Goal: Task Accomplishment & Management: Manage account settings

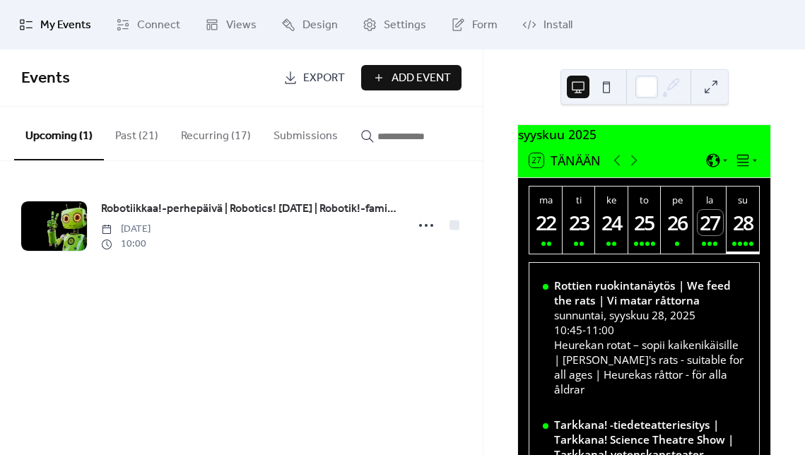
click at [742, 233] on div "28" at bounding box center [743, 222] width 25 height 25
click at [743, 231] on div "28" at bounding box center [743, 222] width 25 height 25
click at [744, 246] on div at bounding box center [746, 244] width 4 height 4
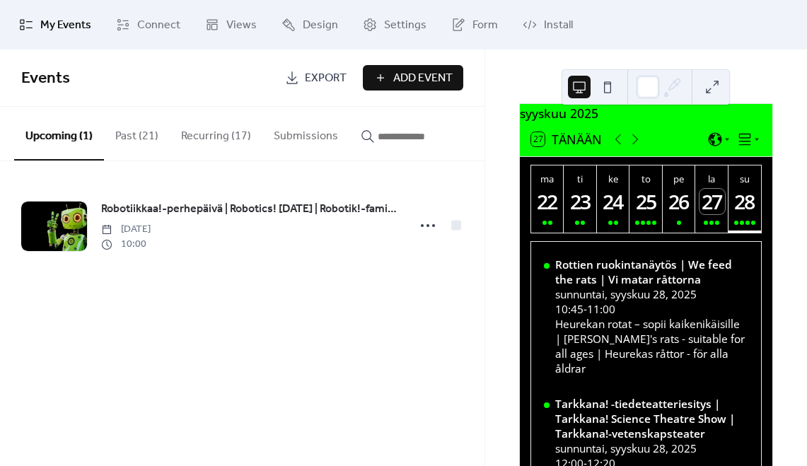
scroll to position [19, 0]
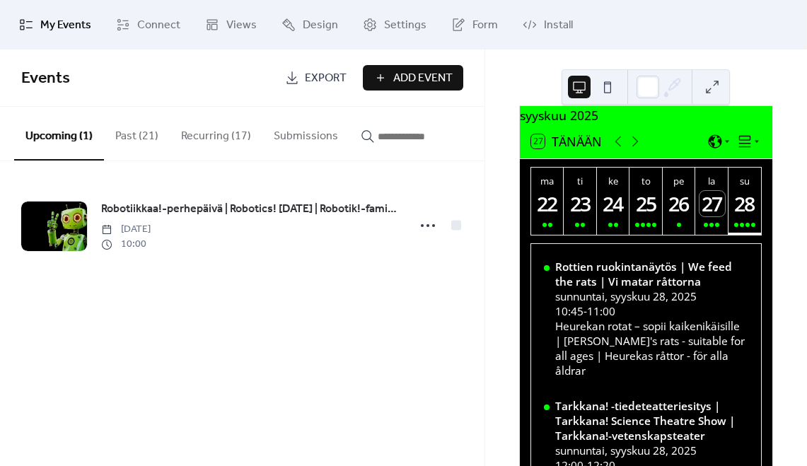
click at [745, 206] on div "28" at bounding box center [745, 203] width 25 height 25
click at [635, 149] on icon at bounding box center [635, 141] width 17 height 17
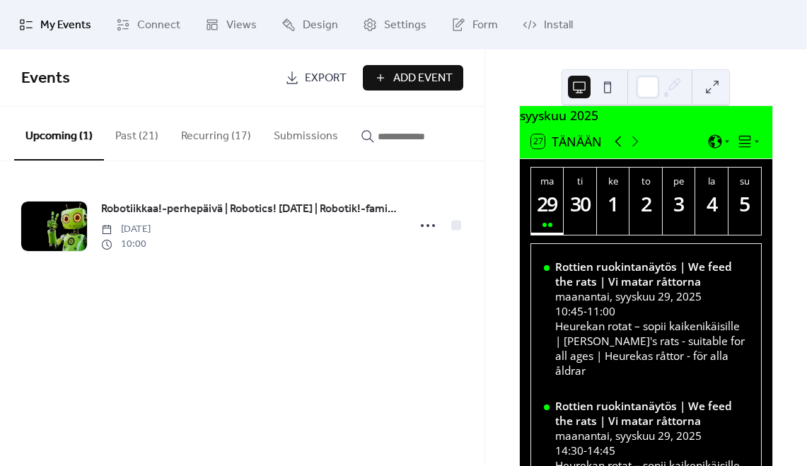
click at [617, 147] on icon at bounding box center [618, 141] width 6 height 11
click at [742, 216] on div "28" at bounding box center [745, 203] width 25 height 25
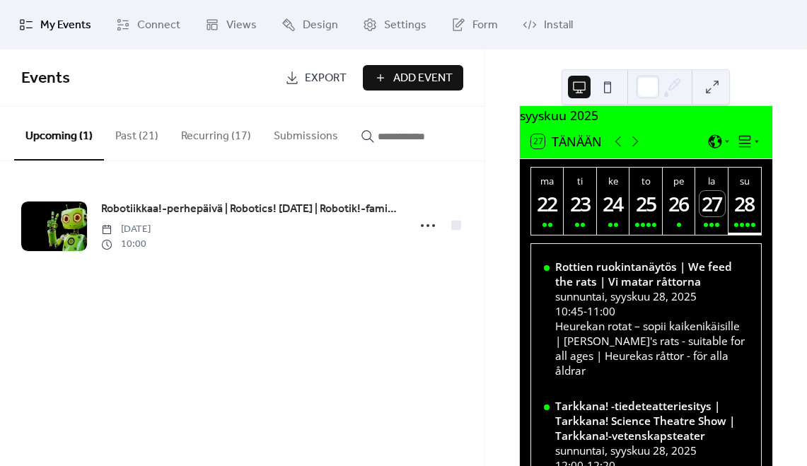
click at [715, 216] on div "27" at bounding box center [711, 203] width 25 height 25
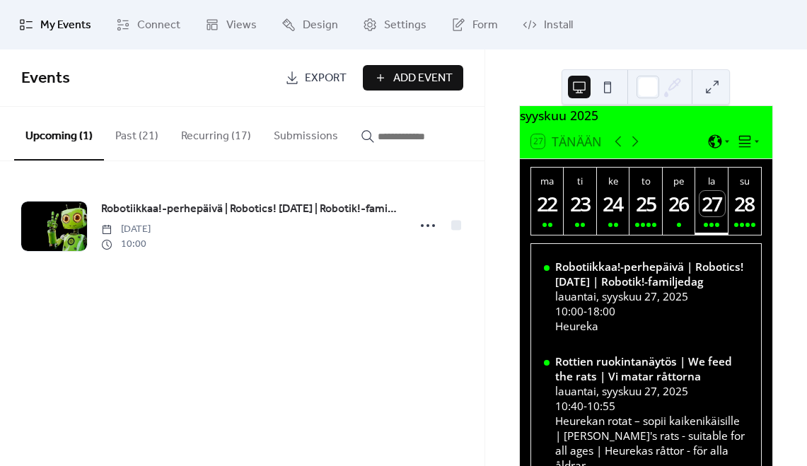
click at [744, 208] on div "28" at bounding box center [745, 203] width 25 height 25
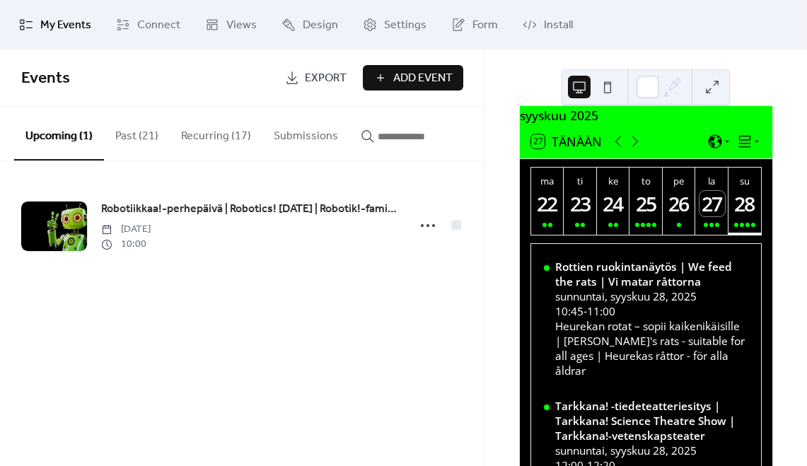
click at [219, 136] on button "Recurring (17)" at bounding box center [216, 133] width 93 height 52
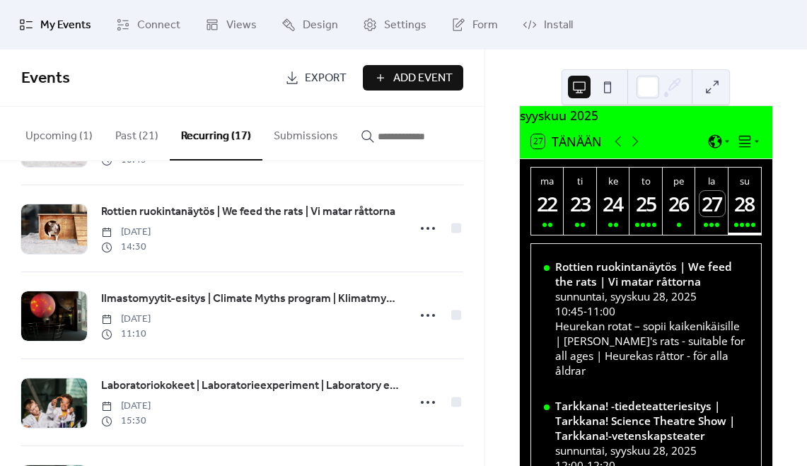
scroll to position [240, 0]
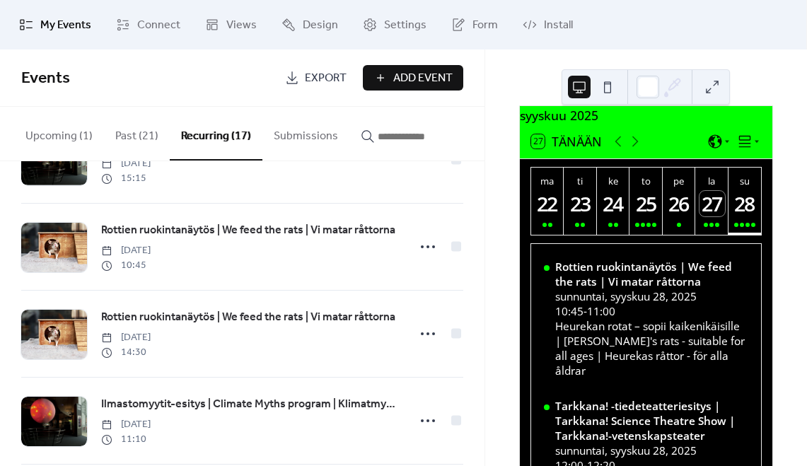
click at [59, 134] on button "Upcoming (1)" at bounding box center [59, 133] width 90 height 52
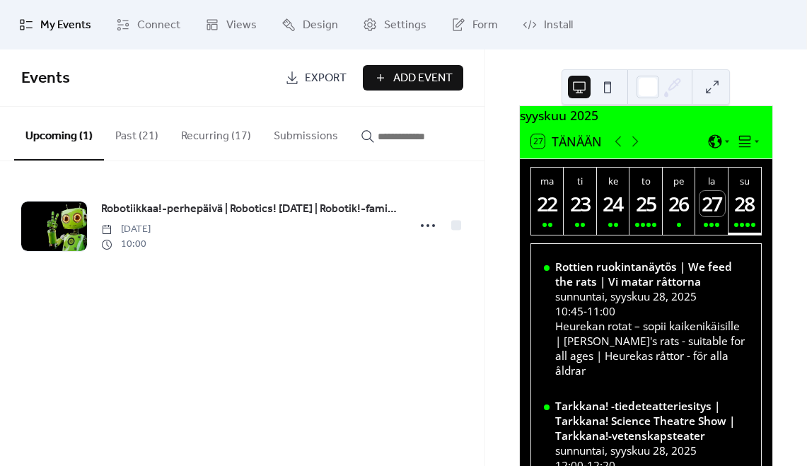
click at [208, 127] on button "Recurring (17)" at bounding box center [216, 133] width 93 height 52
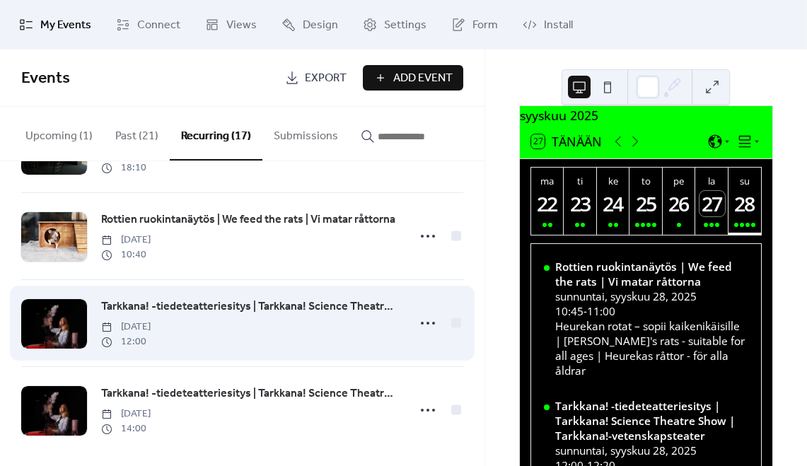
scroll to position [1152, 0]
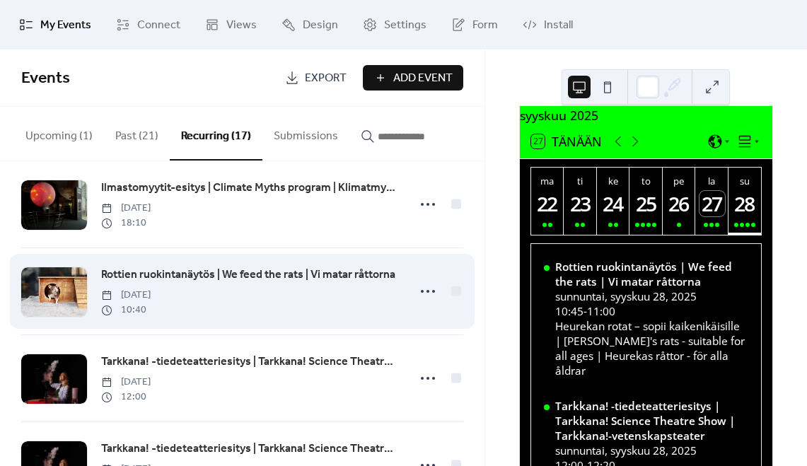
click at [196, 277] on span "Rottien ruokintanäytös | We feed the rats | Vi matar råttorna" at bounding box center [248, 275] width 294 height 17
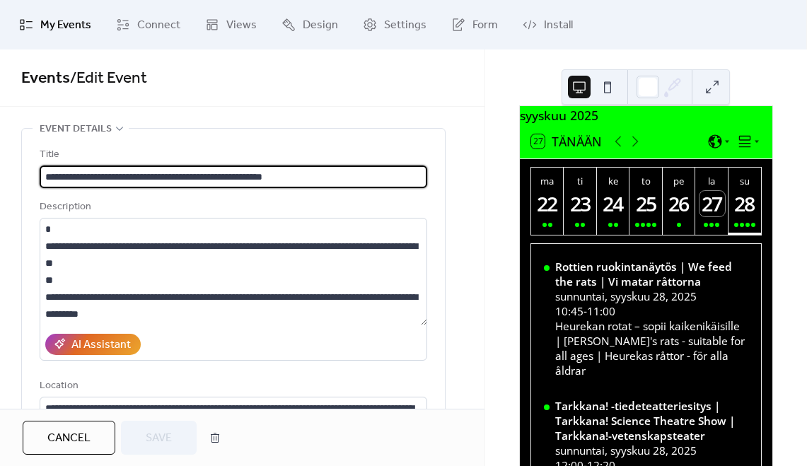
click at [83, 18] on span "My Events" at bounding box center [65, 25] width 51 height 17
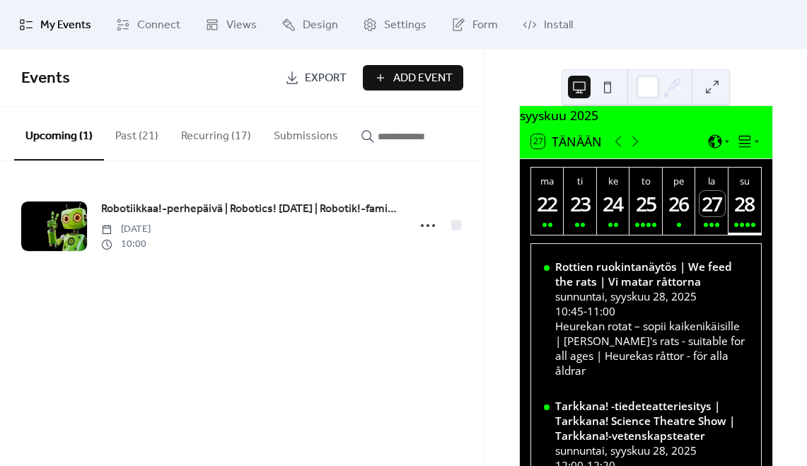
click at [209, 134] on button "Recurring (17)" at bounding box center [216, 133] width 93 height 52
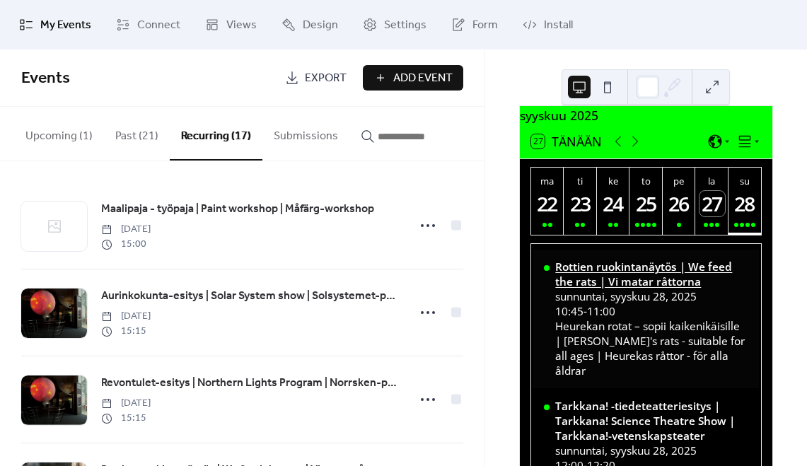
click at [617, 276] on div "Rottien ruokintanäytös | We feed the rats | Vi matar råttorna" at bounding box center [651, 275] width 192 height 30
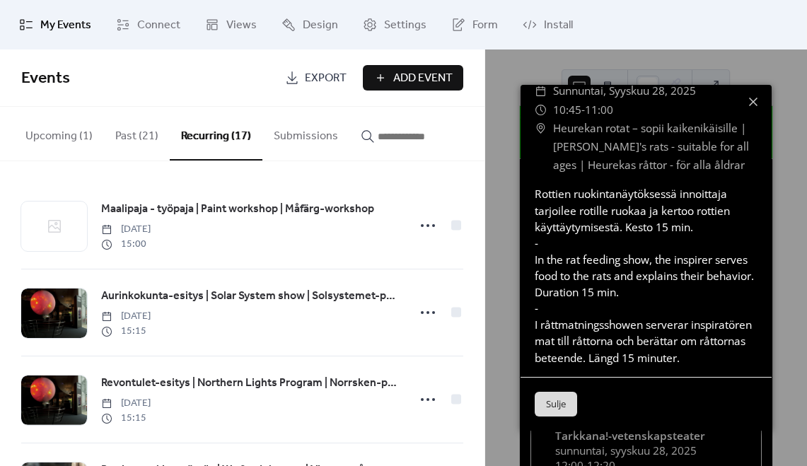
scroll to position [187, 0]
click at [564, 400] on button "Sulje" at bounding box center [556, 403] width 42 height 25
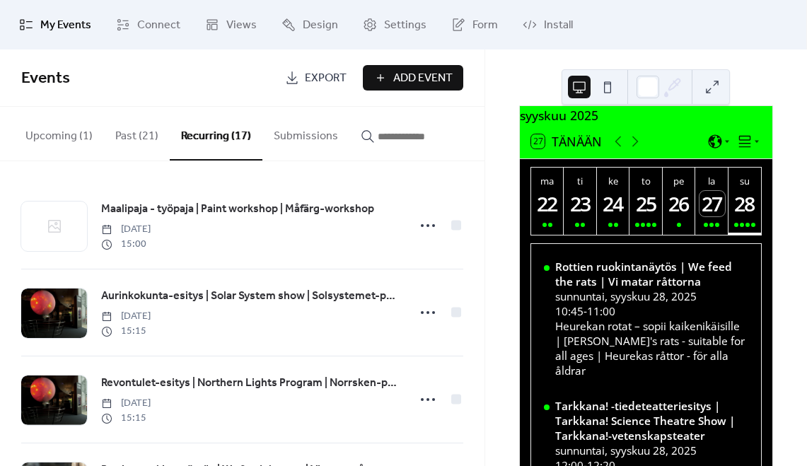
click at [745, 215] on div "28" at bounding box center [745, 203] width 25 height 25
click at [562, 274] on div "Rottien ruokintanäytös | We feed the rats | Vi matar råttorna" at bounding box center [651, 275] width 192 height 30
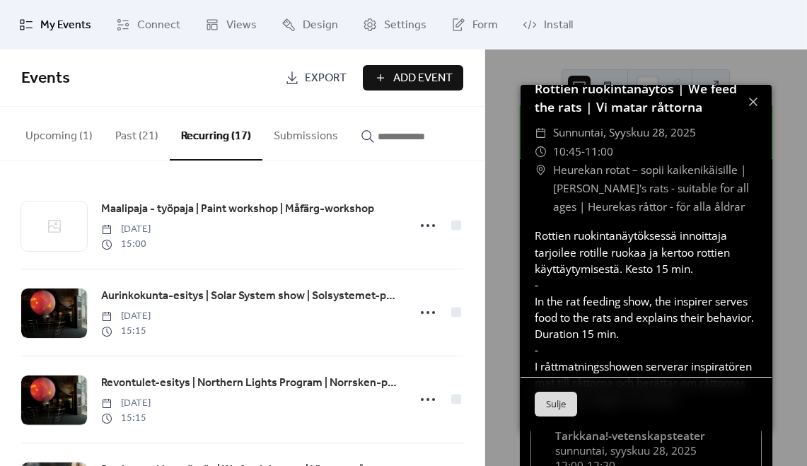
scroll to position [0, 0]
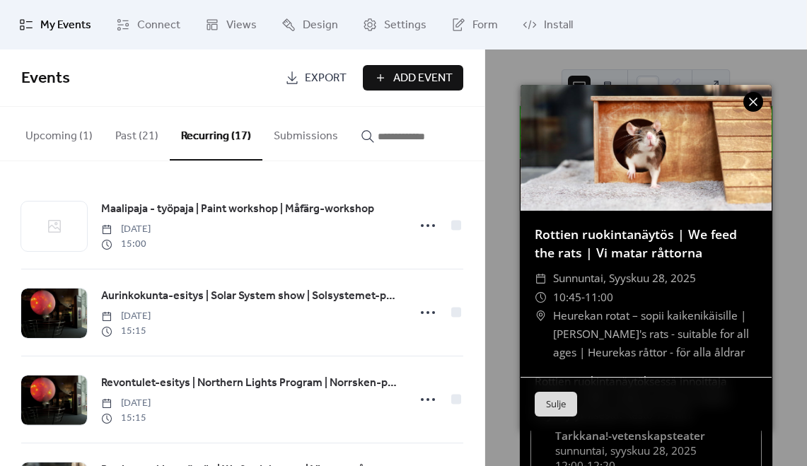
click at [758, 101] on icon at bounding box center [753, 101] width 17 height 17
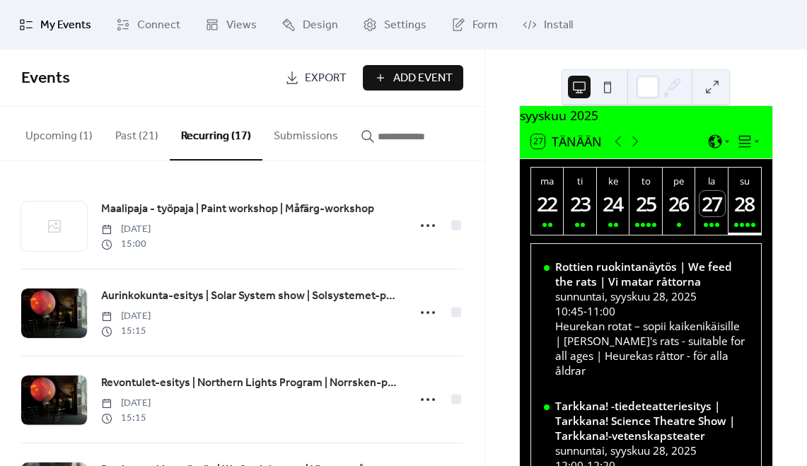
click at [122, 136] on button "Past (21)" at bounding box center [137, 133] width 66 height 52
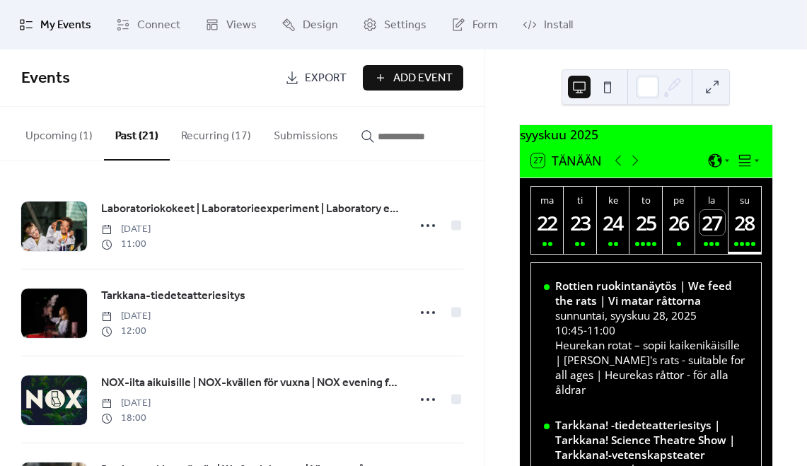
click at [204, 137] on button "Recurring (17)" at bounding box center [216, 133] width 93 height 52
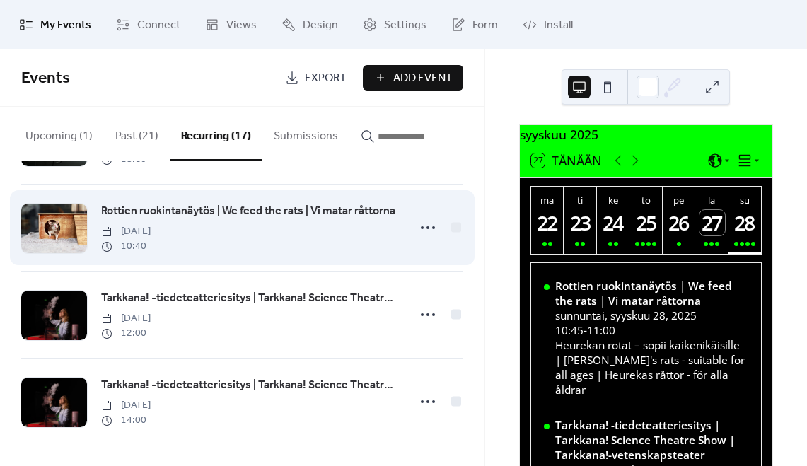
scroll to position [1216, 0]
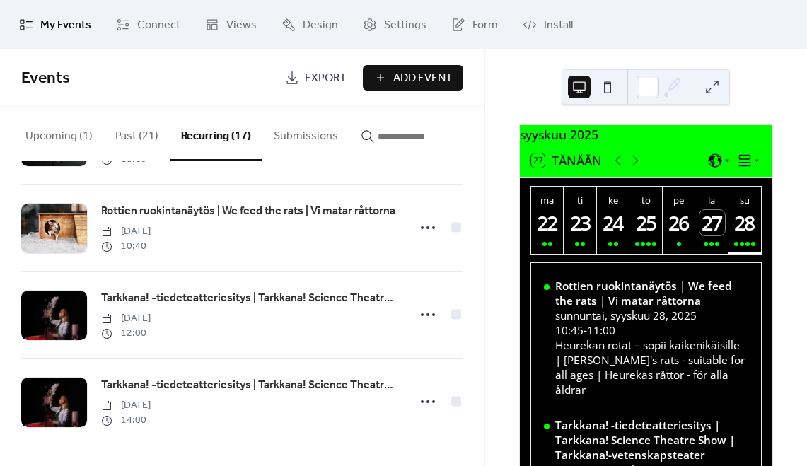
click at [194, 130] on button "Recurring (17)" at bounding box center [216, 134] width 93 height 54
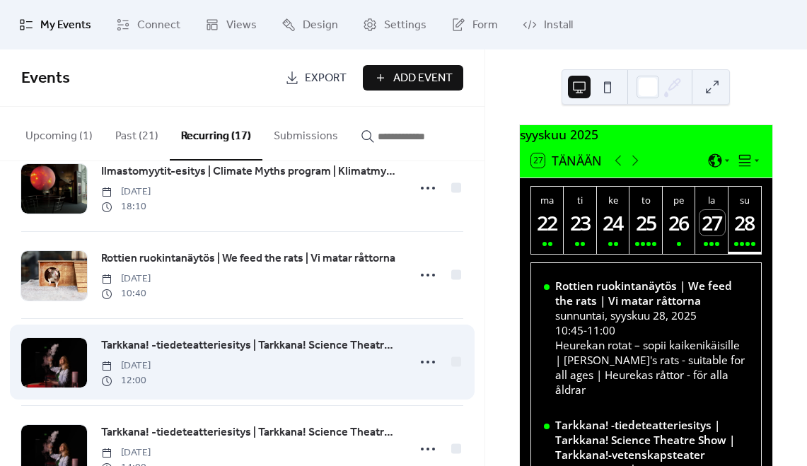
scroll to position [1153, 0]
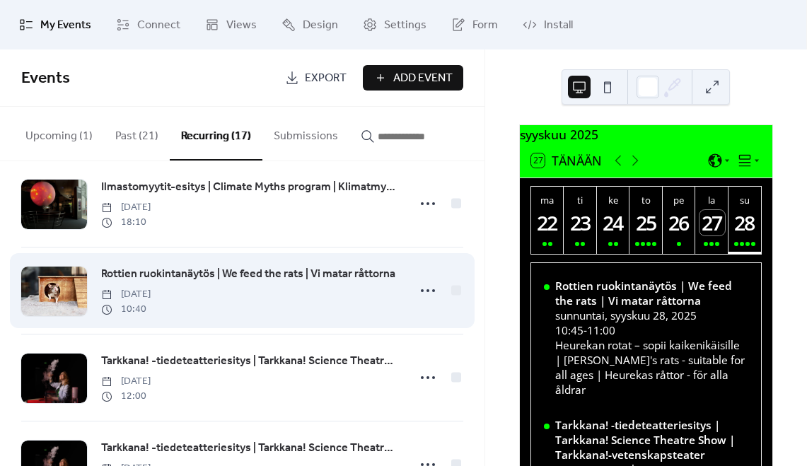
click at [200, 272] on span "Rottien ruokintanäytös | We feed the rats | Vi matar råttorna" at bounding box center [248, 274] width 294 height 17
